Goal: Information Seeking & Learning: Learn about a topic

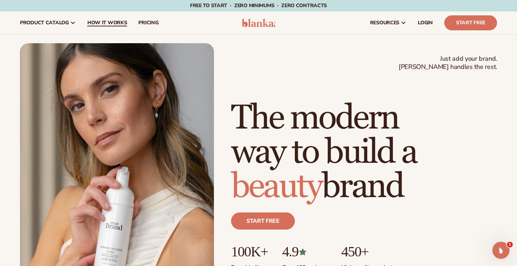
click at [107, 30] on link "How It Works" at bounding box center [107, 22] width 51 height 23
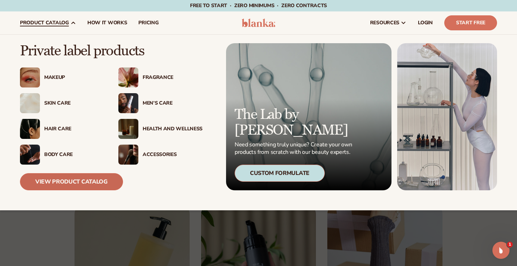
click at [72, 179] on link "View Product Catalog" at bounding box center [71, 181] width 103 height 17
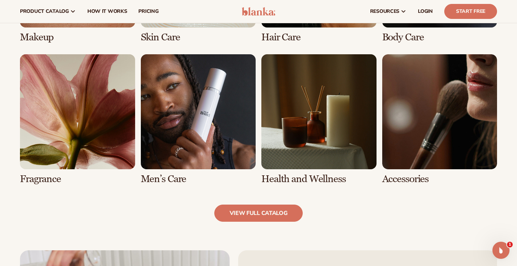
scroll to position [611, 0]
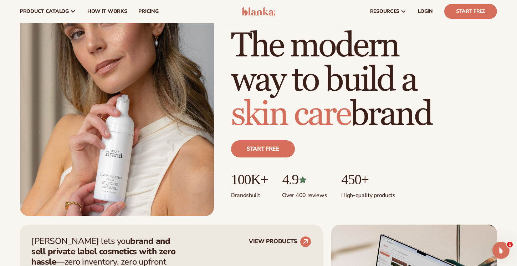
scroll to position [47, 0]
